Goal: Task Accomplishment & Management: Complete application form

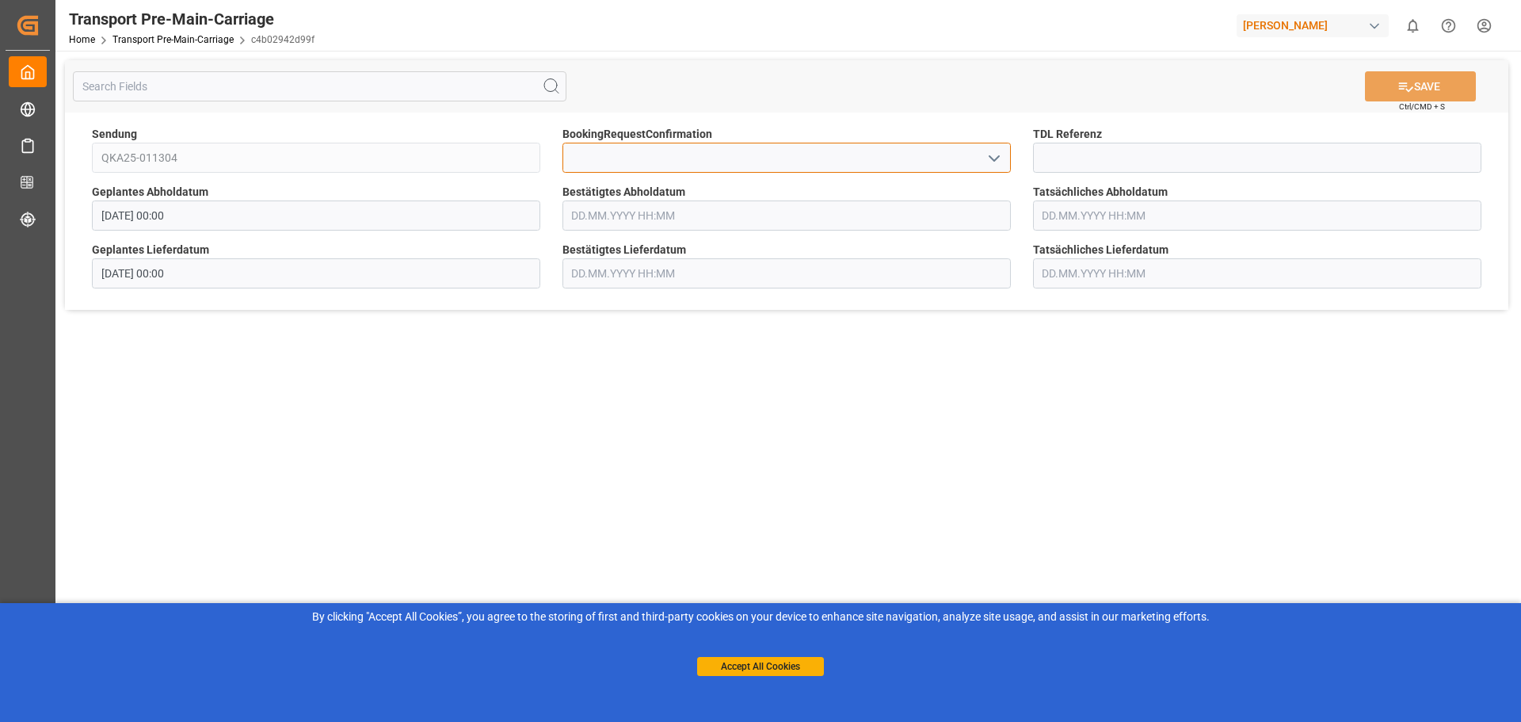
click at [577, 158] on input at bounding box center [786, 158] width 448 height 30
click at [1078, 165] on input at bounding box center [1257, 158] width 448 height 30
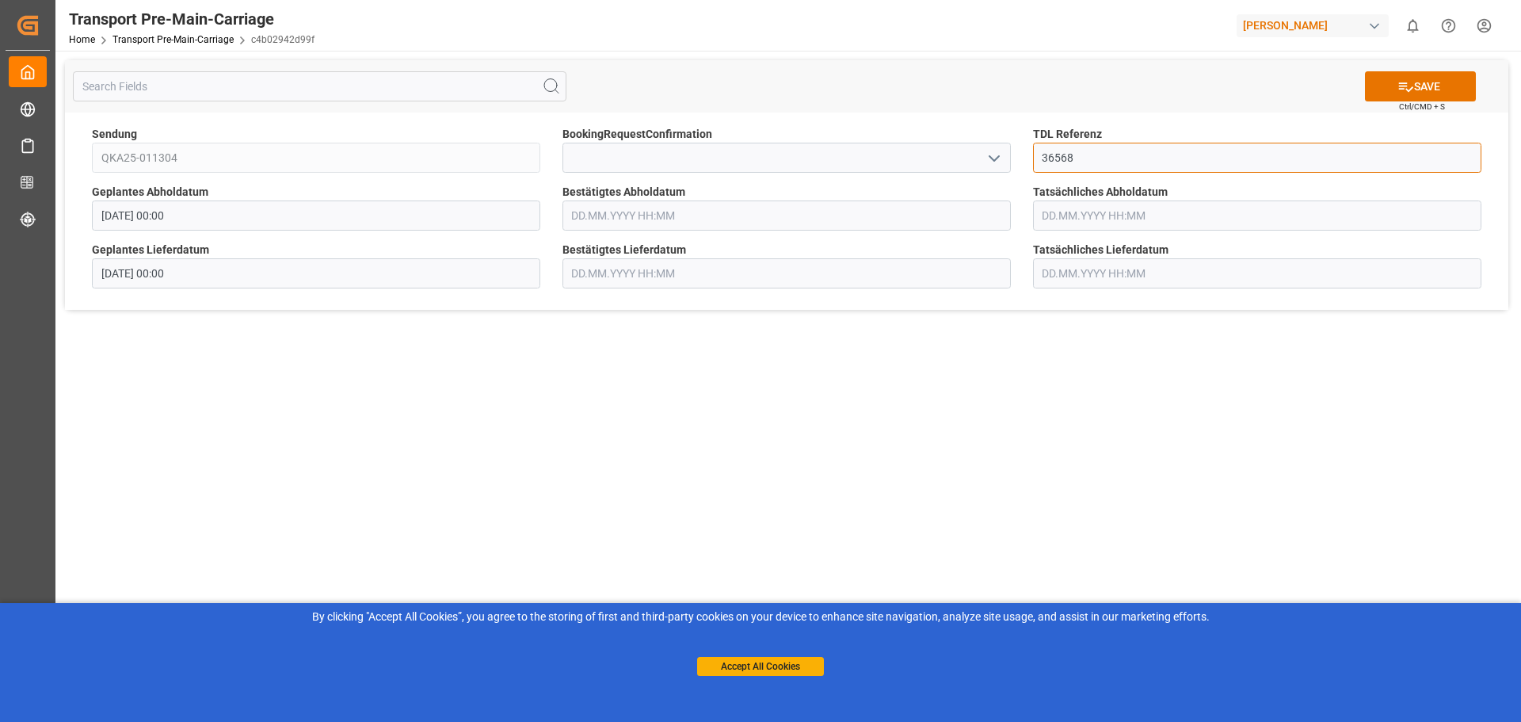
type input "36568"
click at [714, 215] on input "text" at bounding box center [786, 215] width 448 height 30
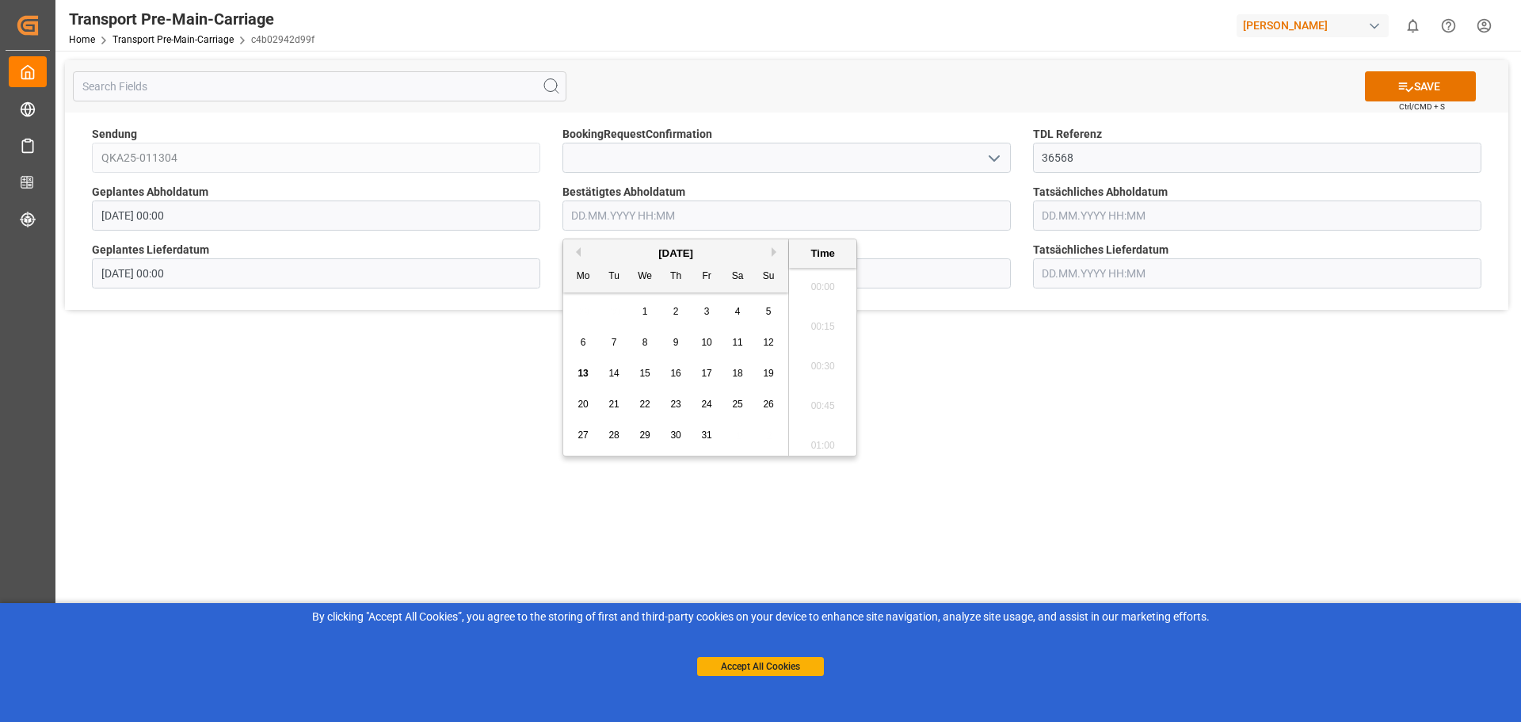
scroll to position [1788, 0]
click at [582, 402] on span "20" at bounding box center [582, 403] width 10 height 11
click at [832, 403] on li "12:00" at bounding box center [822, 401] width 67 height 40
type input "[DATE] 12:00"
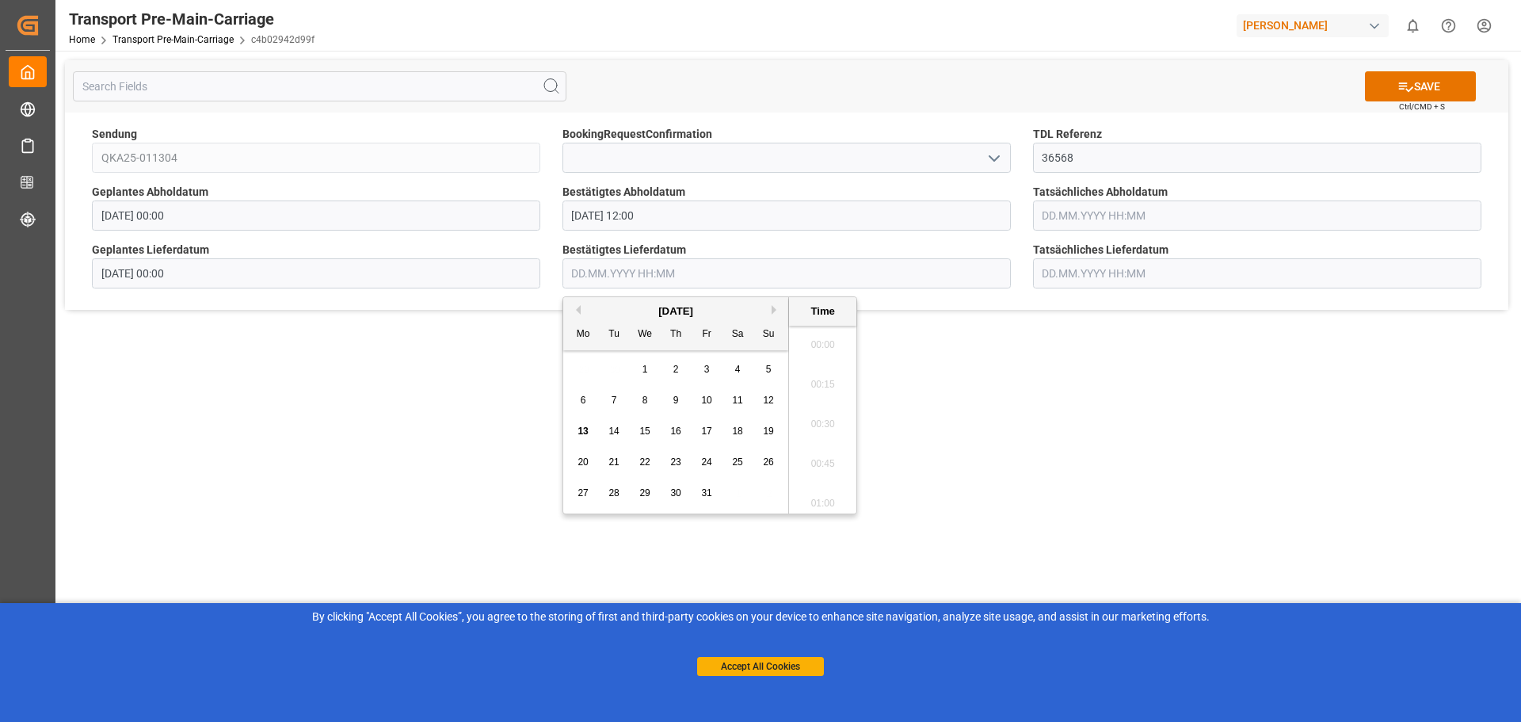
click at [600, 260] on input "text" at bounding box center [786, 273] width 448 height 30
click at [649, 461] on span "22" at bounding box center [644, 461] width 10 height 11
click at [817, 462] on li "13:00" at bounding box center [822, 459] width 67 height 40
type input "[DATE] 13:00"
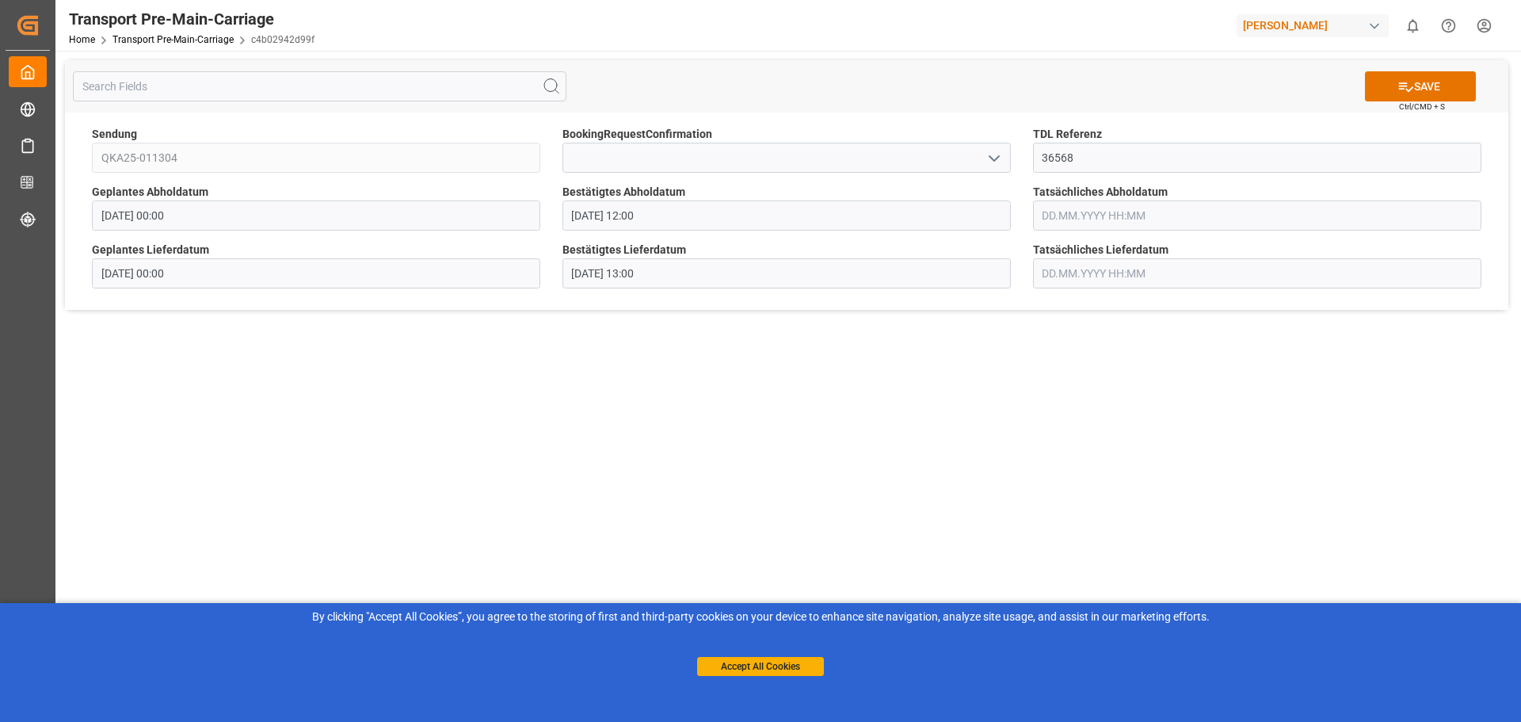
click at [969, 450] on main "SAVE Ctrl/CMD + S Sendung QKA25-011304 BookingRequestConfirmation TDL Referenz …" at bounding box center [786, 382] width 1462 height 662
click at [1400, 90] on icon at bounding box center [1405, 86] width 17 height 17
